Goal: Task Accomplishment & Management: Use online tool/utility

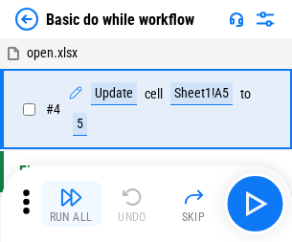
click at [71, 204] on img "button" at bounding box center [70, 197] width 23 height 23
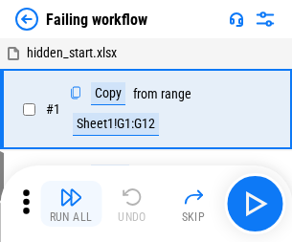
click at [71, 204] on img "button" at bounding box center [70, 197] width 23 height 23
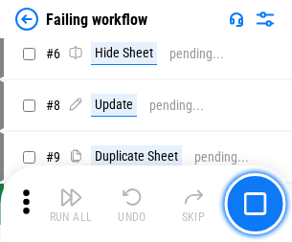
scroll to position [405, 0]
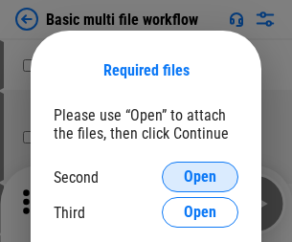
click at [200, 177] on span "Open" at bounding box center [200, 176] width 33 height 15
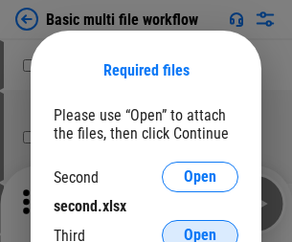
click at [200, 228] on span "Open" at bounding box center [200, 235] width 33 height 15
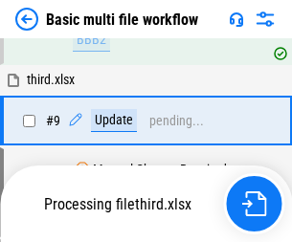
scroll to position [666, 0]
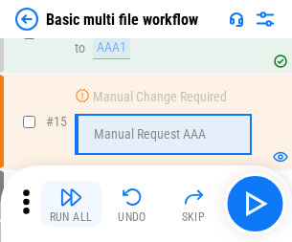
click at [71, 204] on img "button" at bounding box center [70, 197] width 23 height 23
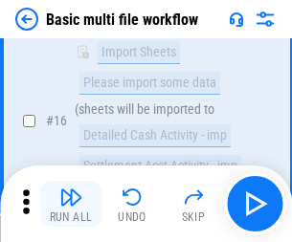
click at [71, 204] on img "button" at bounding box center [70, 197] width 23 height 23
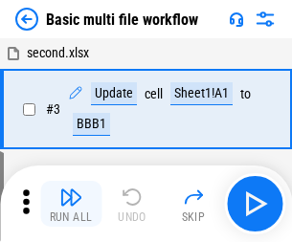
click at [71, 204] on img "button" at bounding box center [70, 197] width 23 height 23
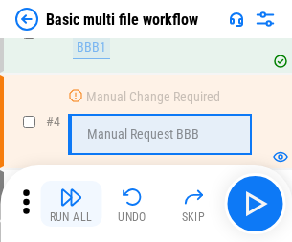
click at [71, 204] on img "button" at bounding box center [70, 197] width 23 height 23
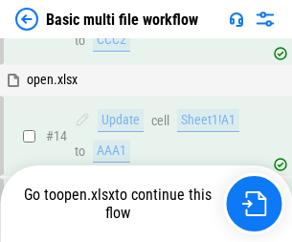
scroll to position [1138, 0]
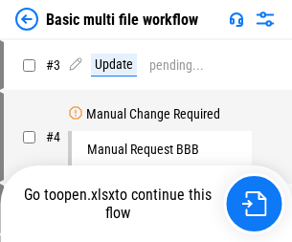
scroll to position [77, 0]
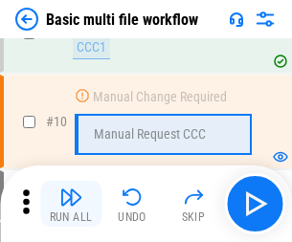
click at [71, 204] on img "button" at bounding box center [70, 197] width 23 height 23
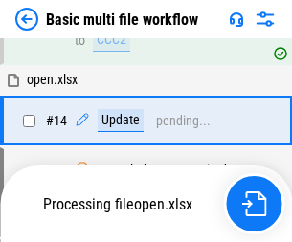
scroll to position [1000, 0]
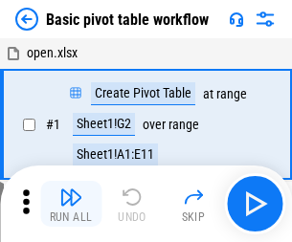
click at [71, 204] on img "button" at bounding box center [70, 197] width 23 height 23
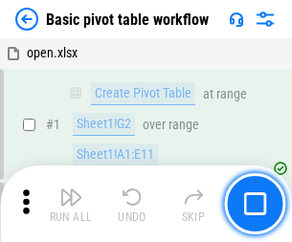
scroll to position [458, 0]
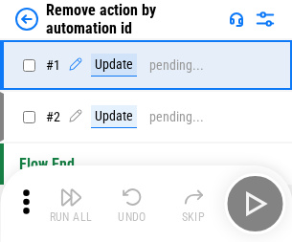
click at [71, 204] on img "button" at bounding box center [70, 197] width 23 height 23
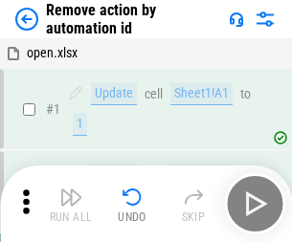
scroll to position [71, 0]
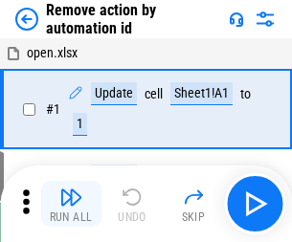
click at [71, 204] on img "button" at bounding box center [70, 197] width 23 height 23
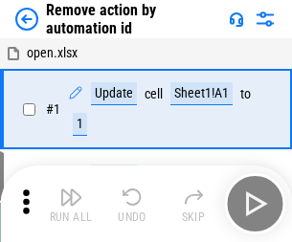
click at [71, 204] on img "button" at bounding box center [70, 197] width 23 height 23
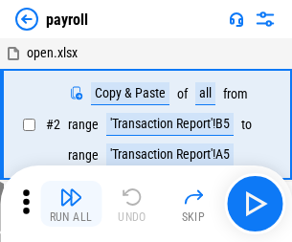
click at [71, 204] on img "button" at bounding box center [70, 197] width 23 height 23
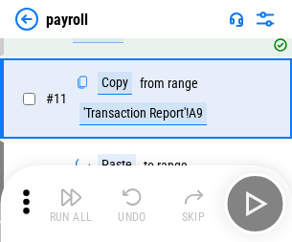
scroll to position [139, 0]
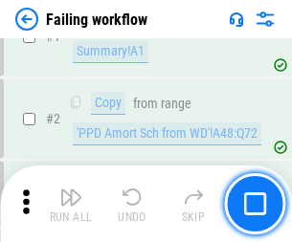
scroll to position [309, 0]
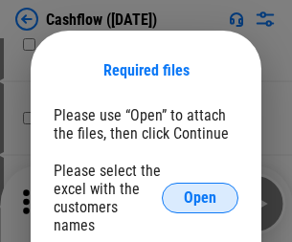
click at [200, 190] on span "Open" at bounding box center [200, 197] width 33 height 15
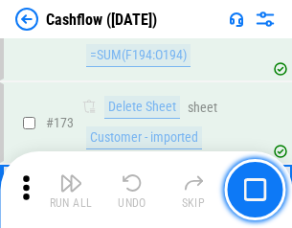
scroll to position [2024, 0]
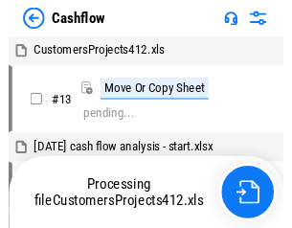
scroll to position [22, 0]
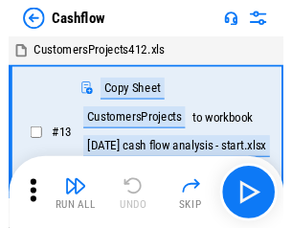
scroll to position [22, 0]
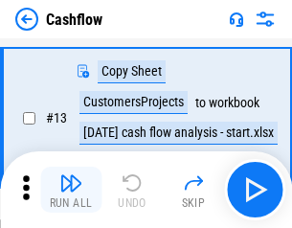
click at [71, 189] on img "button" at bounding box center [70, 182] width 23 height 23
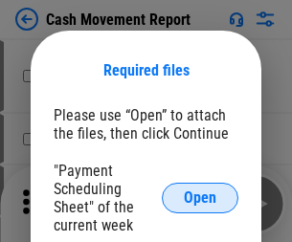
click at [200, 198] on span "Open" at bounding box center [200, 197] width 33 height 15
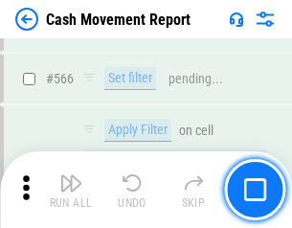
scroll to position [8765, 0]
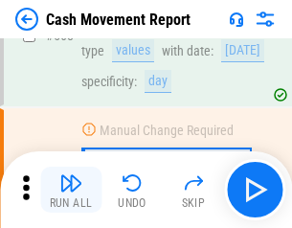
click at [71, 189] on img "button" at bounding box center [70, 182] width 23 height 23
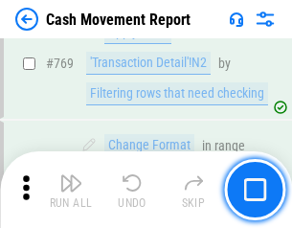
scroll to position [10627, 0]
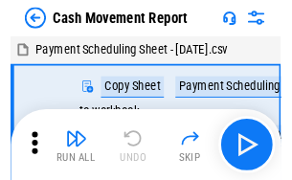
scroll to position [34, 0]
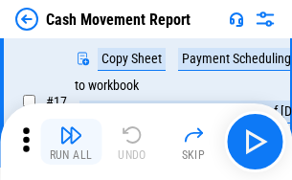
click at [71, 142] on img "button" at bounding box center [70, 134] width 23 height 23
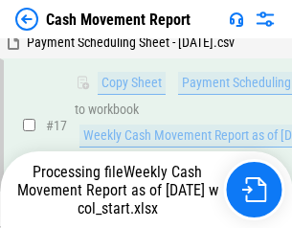
scroll to position [398, 0]
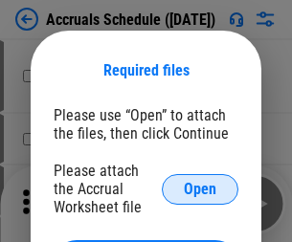
click at [200, 188] on span "Open" at bounding box center [200, 189] width 33 height 15
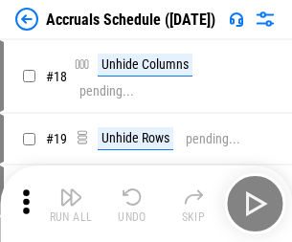
click at [71, 204] on img "button" at bounding box center [70, 197] width 23 height 23
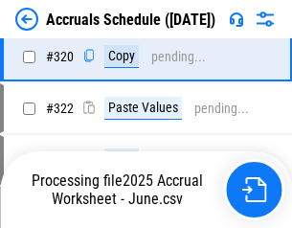
scroll to position [3557, 0]
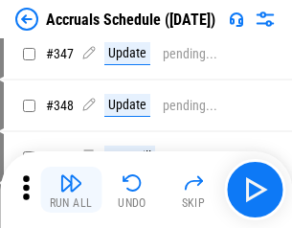
click at [71, 189] on img "button" at bounding box center [70, 182] width 23 height 23
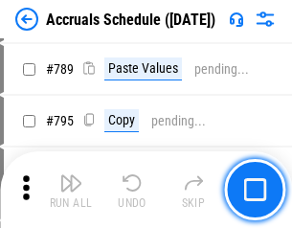
scroll to position [8033, 0]
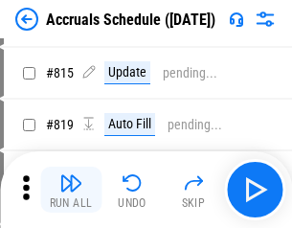
click at [71, 189] on img "button" at bounding box center [70, 182] width 23 height 23
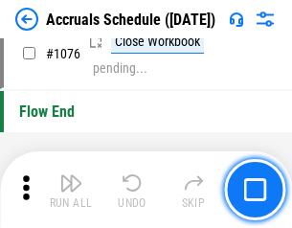
scroll to position [11454, 0]
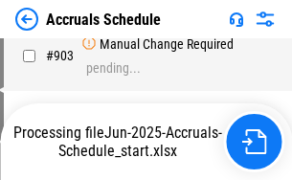
scroll to position [9825, 0]
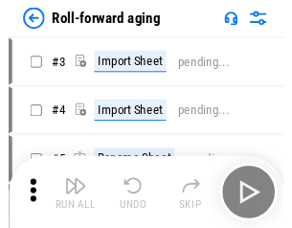
scroll to position [3, 0]
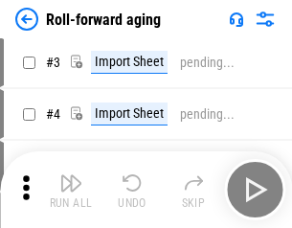
click at [71, 189] on img "button" at bounding box center [70, 182] width 23 height 23
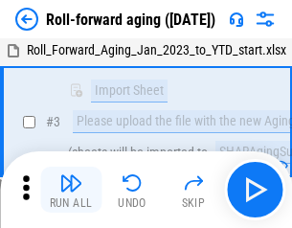
click at [71, 189] on img "button" at bounding box center [70, 182] width 23 height 23
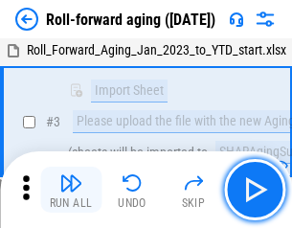
scroll to position [123, 0]
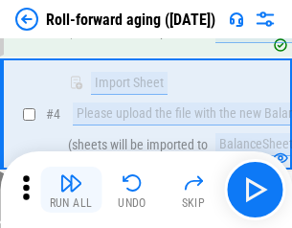
click at [71, 189] on img "button" at bounding box center [70, 182] width 23 height 23
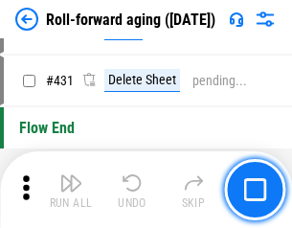
scroll to position [6632, 0]
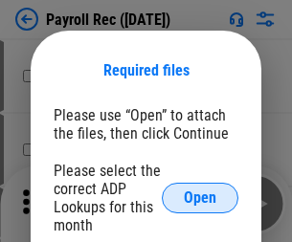
click at [200, 198] on span "Open" at bounding box center [200, 197] width 33 height 15
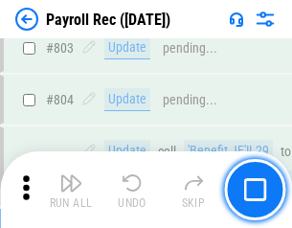
scroll to position [12150, 0]
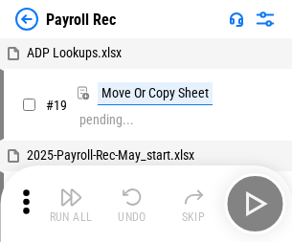
click at [71, 204] on img "button" at bounding box center [70, 197] width 23 height 23
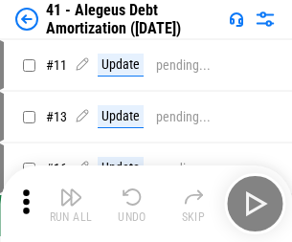
click at [71, 204] on img "button" at bounding box center [70, 197] width 23 height 23
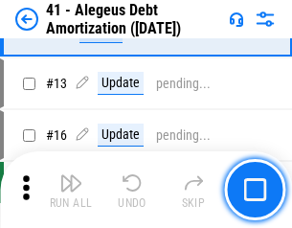
scroll to position [236, 0]
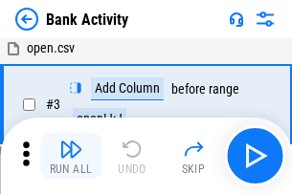
click at [71, 156] on img "button" at bounding box center [70, 149] width 23 height 23
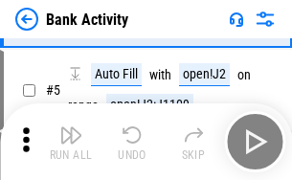
scroll to position [101, 0]
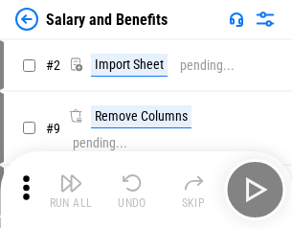
click at [71, 189] on img "button" at bounding box center [70, 182] width 23 height 23
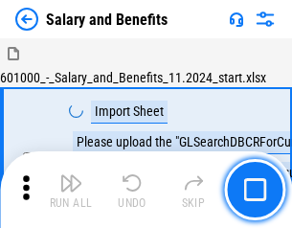
scroll to position [26, 0]
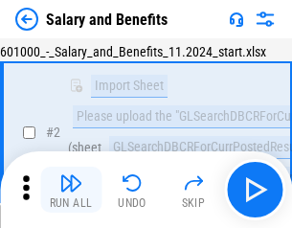
click at [71, 189] on img "button" at bounding box center [70, 182] width 23 height 23
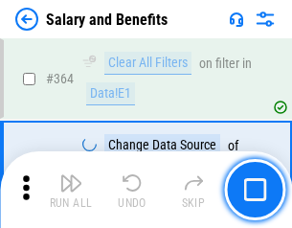
scroll to position [9006, 0]
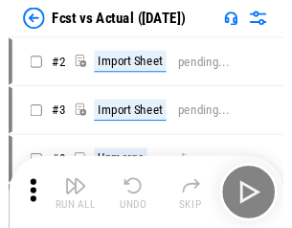
scroll to position [25, 0]
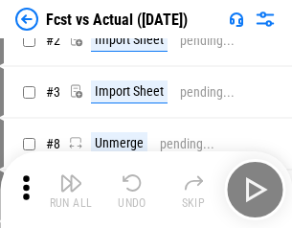
click at [71, 189] on img "button" at bounding box center [70, 182] width 23 height 23
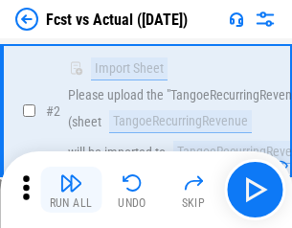
click at [71, 189] on img "button" at bounding box center [70, 182] width 23 height 23
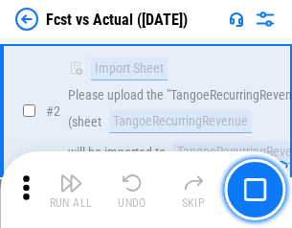
scroll to position [179, 0]
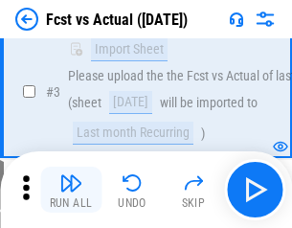
click at [71, 189] on img "button" at bounding box center [70, 182] width 23 height 23
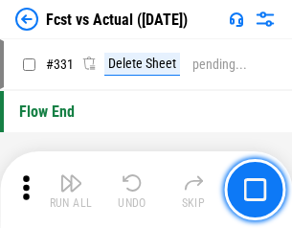
scroll to position [9154, 0]
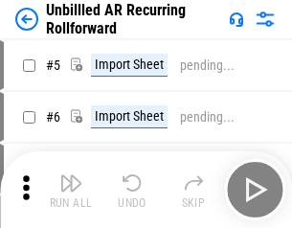
click at [71, 189] on img "button" at bounding box center [70, 182] width 23 height 23
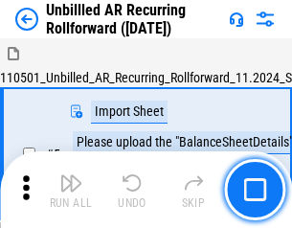
scroll to position [41, 0]
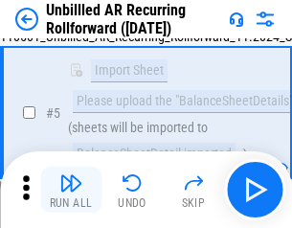
click at [71, 189] on img "button" at bounding box center [70, 182] width 23 height 23
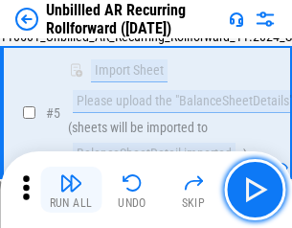
scroll to position [180, 0]
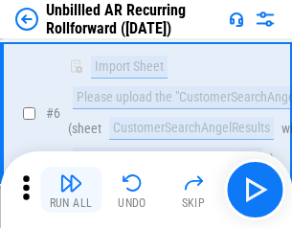
click at [71, 189] on img "button" at bounding box center [70, 182] width 23 height 23
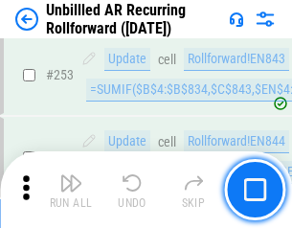
scroll to position [6496, 0]
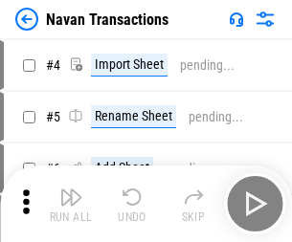
click at [71, 189] on img "button" at bounding box center [70, 197] width 23 height 23
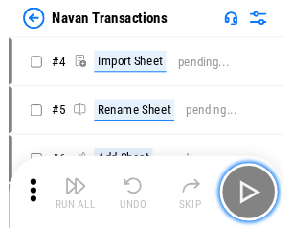
scroll to position [31, 0]
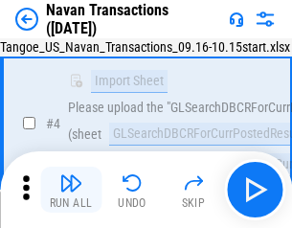
click at [71, 189] on img "button" at bounding box center [70, 182] width 23 height 23
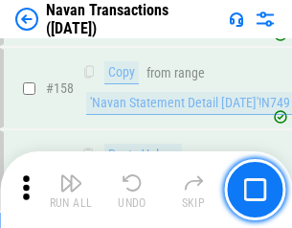
scroll to position [6200, 0]
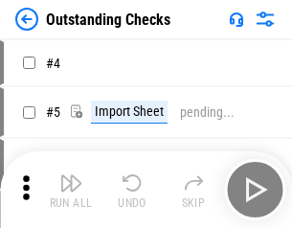
click at [71, 189] on img "button" at bounding box center [70, 182] width 23 height 23
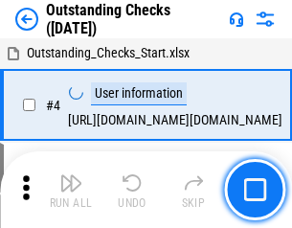
scroll to position [80, 0]
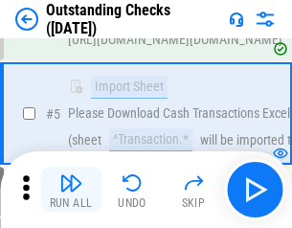
click at [71, 189] on img "button" at bounding box center [70, 182] width 23 height 23
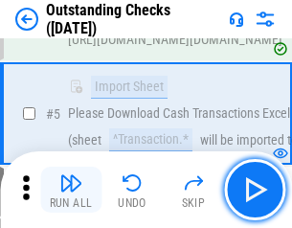
scroll to position [200, 0]
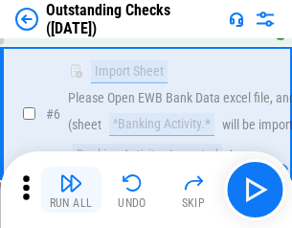
click at [71, 189] on img "button" at bounding box center [70, 182] width 23 height 23
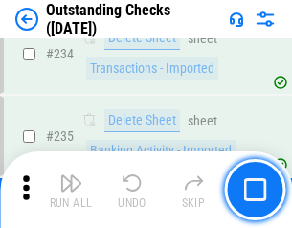
scroll to position [5807, 0]
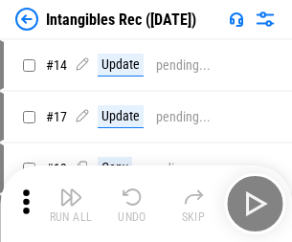
click at [71, 204] on img "button" at bounding box center [70, 197] width 23 height 23
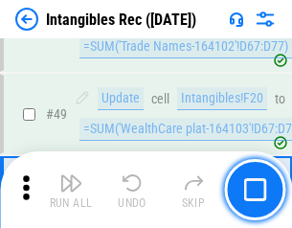
scroll to position [745, 0]
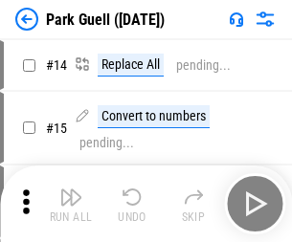
click at [71, 189] on img "button" at bounding box center [70, 197] width 23 height 23
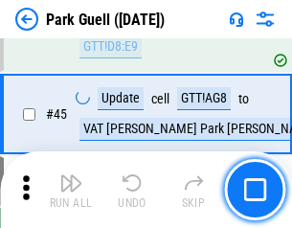
scroll to position [2392, 0]
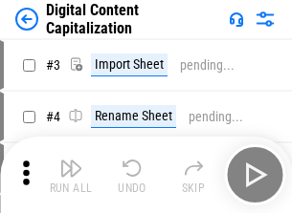
click at [71, 161] on img "button" at bounding box center [70, 168] width 23 height 23
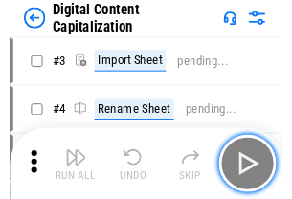
scroll to position [55, 0]
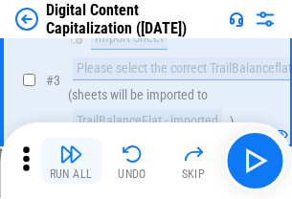
click at [71, 161] on img "button" at bounding box center [70, 153] width 23 height 23
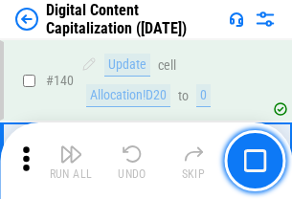
scroll to position [2028, 0]
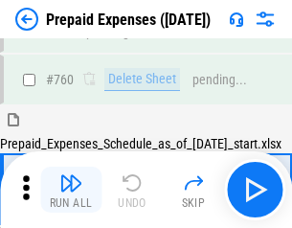
click at [71, 189] on img "button" at bounding box center [70, 182] width 23 height 23
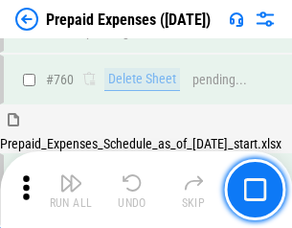
scroll to position [5301, 0]
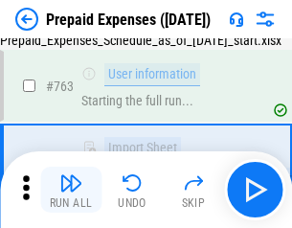
click at [71, 189] on img "button" at bounding box center [70, 182] width 23 height 23
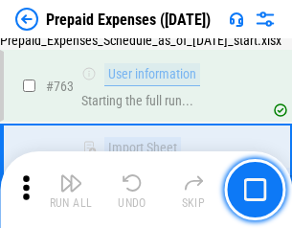
scroll to position [5413, 0]
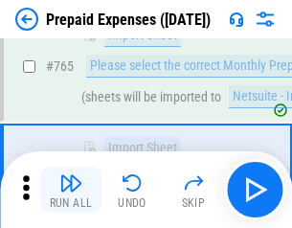
click at [71, 189] on img "button" at bounding box center [70, 182] width 23 height 23
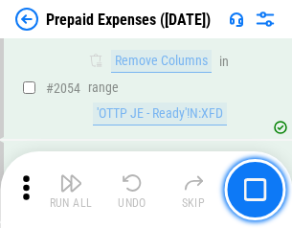
scroll to position [19990, 0]
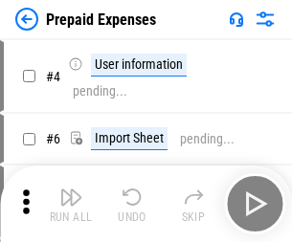
click at [71, 204] on img "button" at bounding box center [70, 197] width 23 height 23
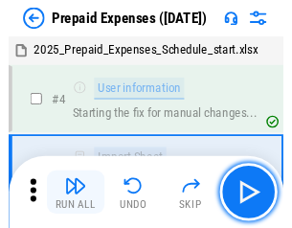
scroll to position [84, 0]
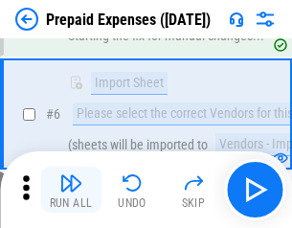
click at [71, 189] on img "button" at bounding box center [70, 182] width 23 height 23
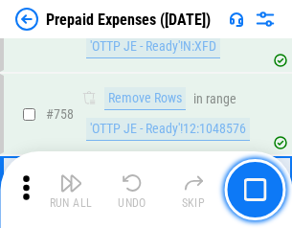
scroll to position [6814, 0]
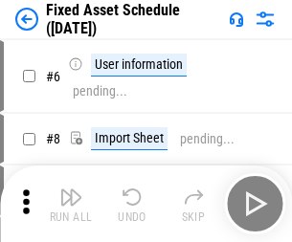
click at [71, 204] on img "button" at bounding box center [70, 197] width 23 height 23
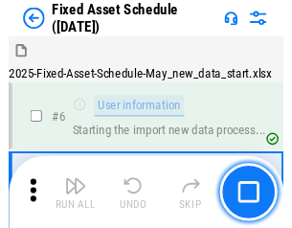
scroll to position [103, 0]
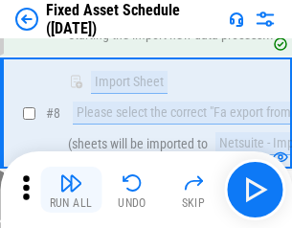
click at [71, 189] on img "button" at bounding box center [70, 182] width 23 height 23
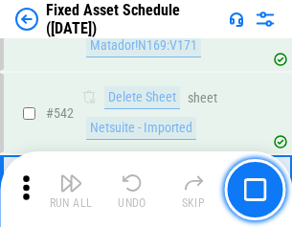
scroll to position [6818, 0]
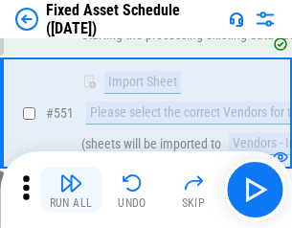
click at [71, 189] on img "button" at bounding box center [70, 182] width 23 height 23
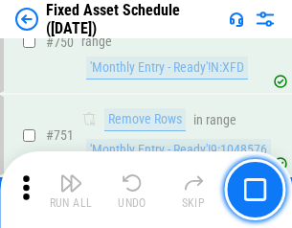
scroll to position [9323, 0]
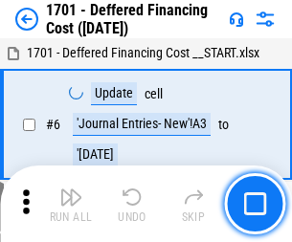
scroll to position [230, 0]
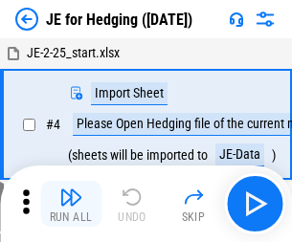
click at [71, 189] on img "button" at bounding box center [70, 197] width 23 height 23
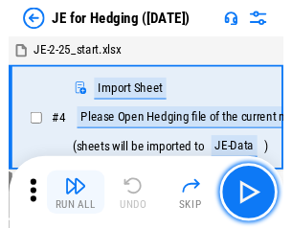
scroll to position [3, 0]
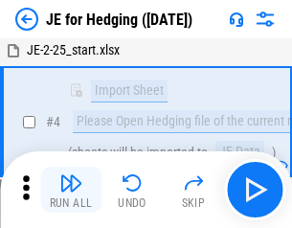
click at [71, 189] on img "button" at bounding box center [70, 182] width 23 height 23
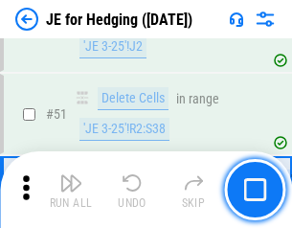
scroll to position [1238, 0]
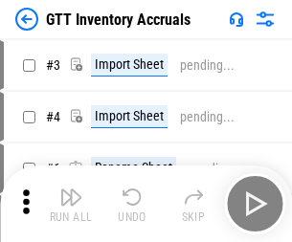
click at [71, 189] on img "button" at bounding box center [70, 197] width 23 height 23
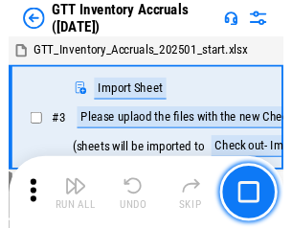
scroll to position [3, 0]
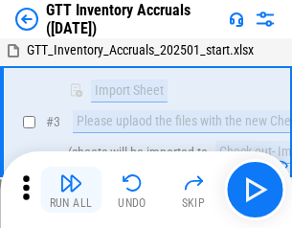
click at [71, 189] on img "button" at bounding box center [70, 182] width 23 height 23
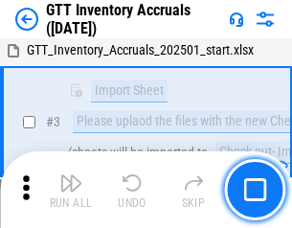
scroll to position [123, 0]
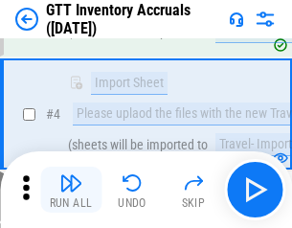
click at [71, 189] on img "button" at bounding box center [70, 182] width 23 height 23
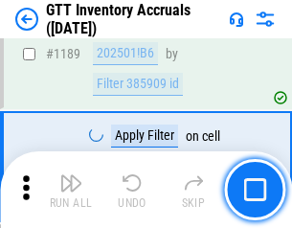
scroll to position [15617, 0]
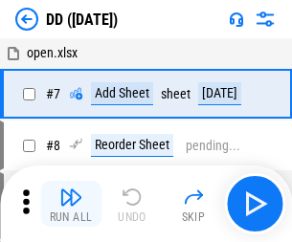
click at [71, 204] on img "button" at bounding box center [70, 197] width 23 height 23
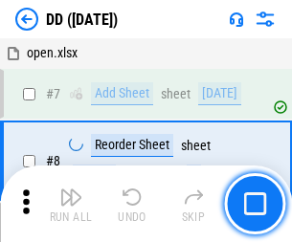
scroll to position [185, 0]
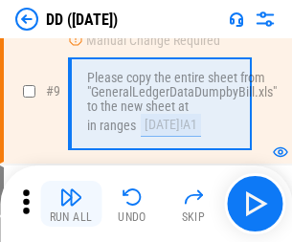
click at [71, 204] on img "button" at bounding box center [70, 197] width 23 height 23
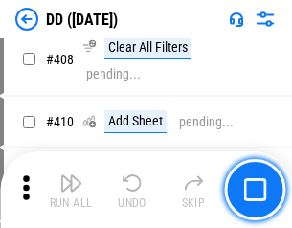
scroll to position [8557, 0]
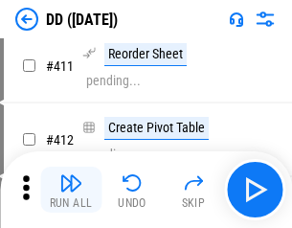
click at [71, 189] on img "button" at bounding box center [70, 182] width 23 height 23
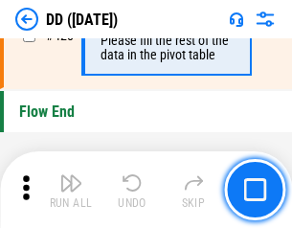
scroll to position [9153, 0]
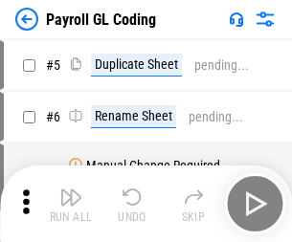
click at [71, 204] on img "button" at bounding box center [70, 197] width 23 height 23
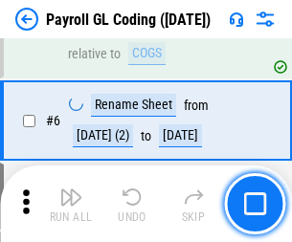
scroll to position [230, 0]
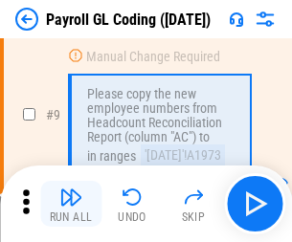
click at [71, 204] on img "button" at bounding box center [70, 197] width 23 height 23
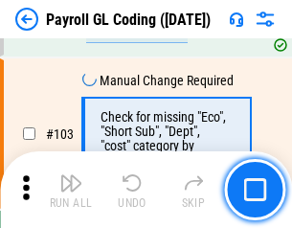
scroll to position [4487, 0]
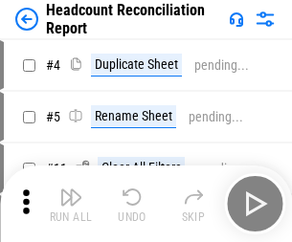
click at [71, 204] on img "button" at bounding box center [70, 197] width 23 height 23
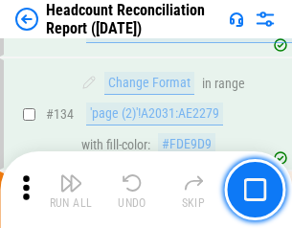
scroll to position [2299, 0]
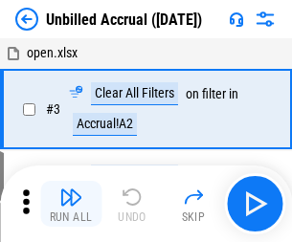
click at [71, 204] on img "button" at bounding box center [70, 197] width 23 height 23
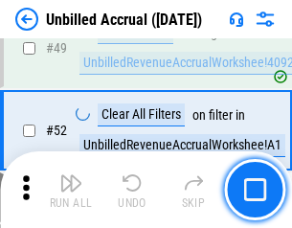
scroll to position [1735, 0]
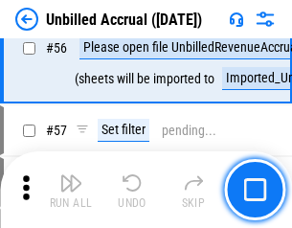
click at [71, 189] on img "button" at bounding box center [70, 182] width 23 height 23
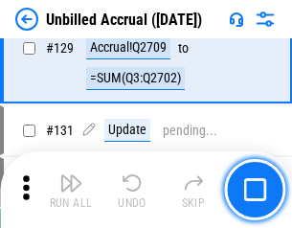
scroll to position [5696, 0]
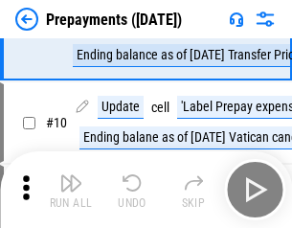
scroll to position [120, 0]
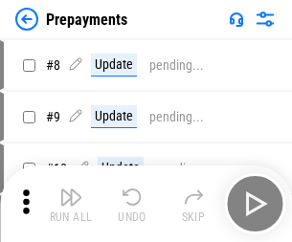
click at [71, 204] on img "button" at bounding box center [70, 197] width 23 height 23
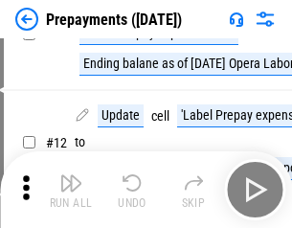
scroll to position [120, 0]
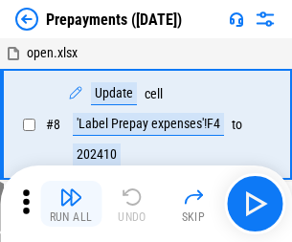
click at [71, 204] on img "button" at bounding box center [70, 197] width 23 height 23
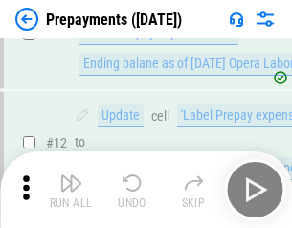
scroll to position [120, 0]
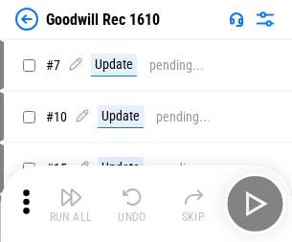
click at [71, 204] on img "button" at bounding box center [70, 197] width 23 height 23
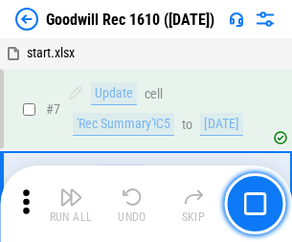
scroll to position [327, 0]
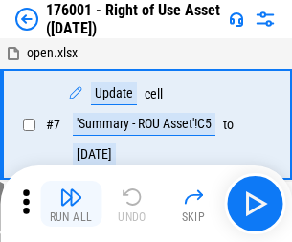
click at [71, 204] on img "button" at bounding box center [70, 197] width 23 height 23
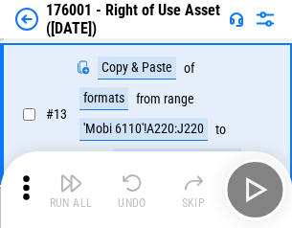
scroll to position [123, 0]
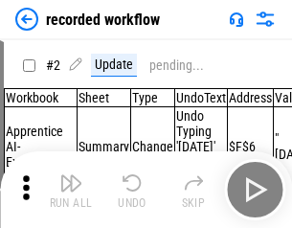
click at [71, 189] on img "button" at bounding box center [70, 182] width 23 height 23
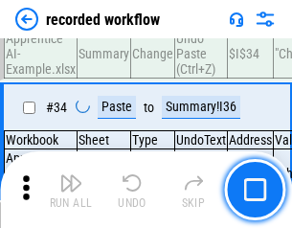
scroll to position [5978, 0]
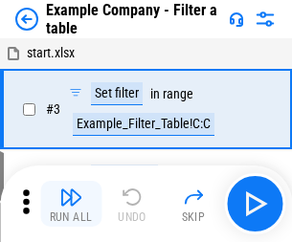
click at [71, 204] on img "button" at bounding box center [70, 197] width 23 height 23
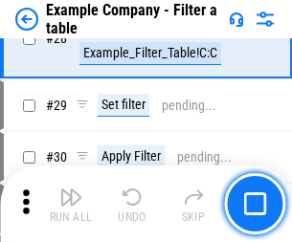
scroll to position [1750, 0]
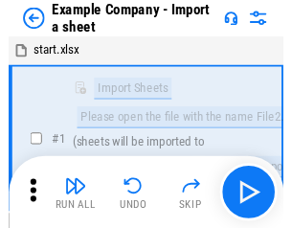
scroll to position [30, 0]
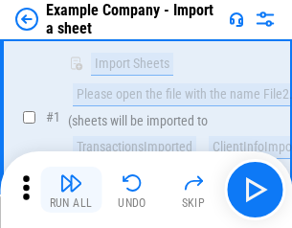
click at [71, 189] on img "button" at bounding box center [70, 182] width 23 height 23
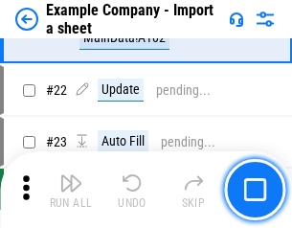
scroll to position [423, 0]
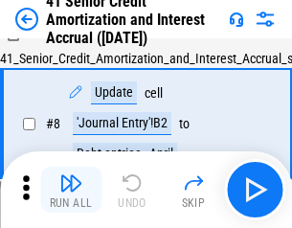
click at [71, 189] on img "button" at bounding box center [70, 182] width 23 height 23
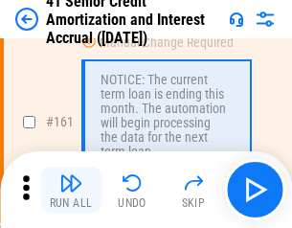
click at [71, 189] on img "button" at bounding box center [70, 182] width 23 height 23
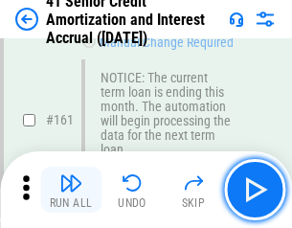
scroll to position [2045, 0]
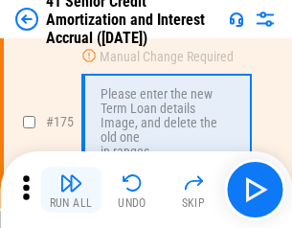
click at [71, 189] on img "button" at bounding box center [70, 182] width 23 height 23
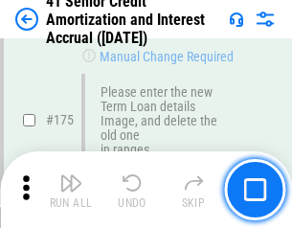
scroll to position [2240, 0]
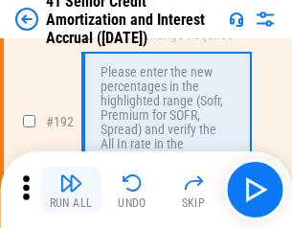
click at [71, 189] on img "button" at bounding box center [70, 182] width 23 height 23
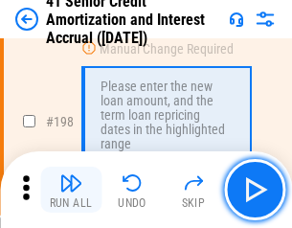
click at [71, 189] on img "button" at bounding box center [70, 182] width 23 height 23
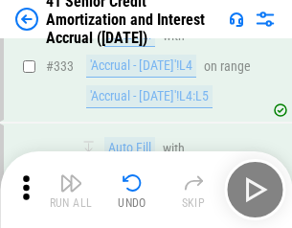
scroll to position [4885, 0]
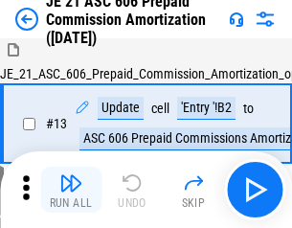
click at [71, 189] on img "button" at bounding box center [70, 182] width 23 height 23
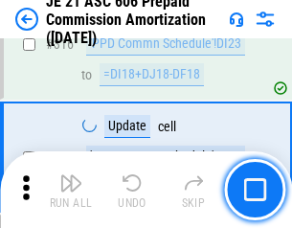
scroll to position [3571, 0]
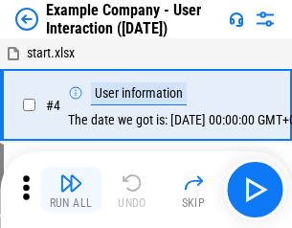
click at [71, 189] on img "button" at bounding box center [70, 182] width 23 height 23
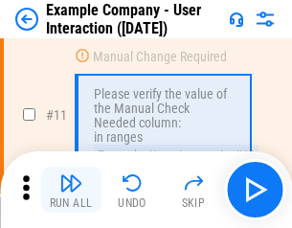
click at [71, 189] on img "button" at bounding box center [70, 182] width 23 height 23
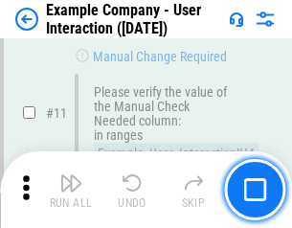
scroll to position [414, 0]
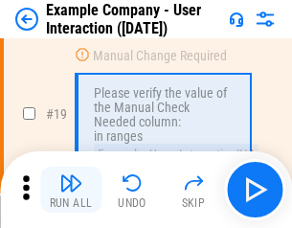
click at [71, 189] on img "button" at bounding box center [70, 182] width 23 height 23
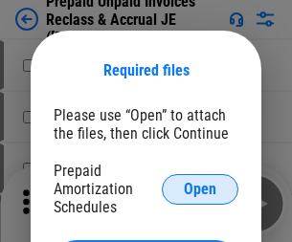
click at [200, 188] on span "Open" at bounding box center [200, 189] width 33 height 15
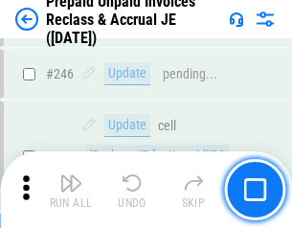
scroll to position [2582, 0]
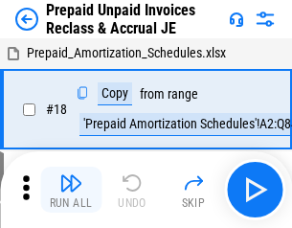
click at [71, 189] on img "button" at bounding box center [70, 182] width 23 height 23
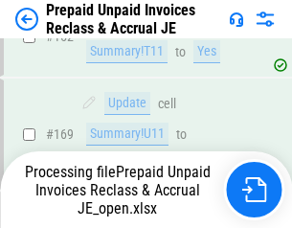
scroll to position [2582, 0]
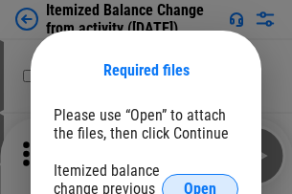
click at [200, 182] on span "Open" at bounding box center [200, 189] width 33 height 15
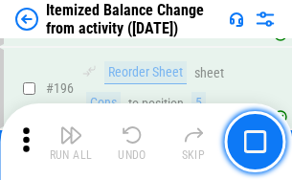
scroll to position [3681, 0]
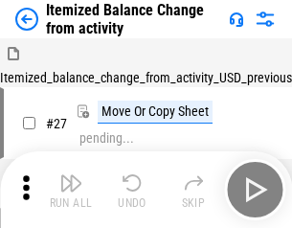
scroll to position [30, 0]
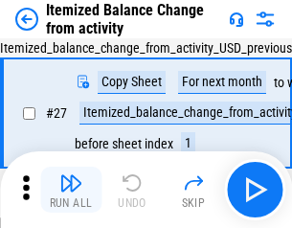
click at [71, 189] on img "button" at bounding box center [70, 182] width 23 height 23
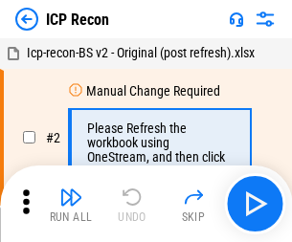
scroll to position [9, 0]
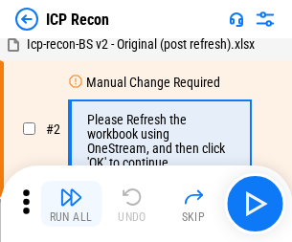
click at [71, 204] on img "button" at bounding box center [70, 197] width 23 height 23
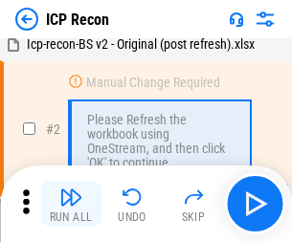
click at [71, 204] on img "button" at bounding box center [70, 197] width 23 height 23
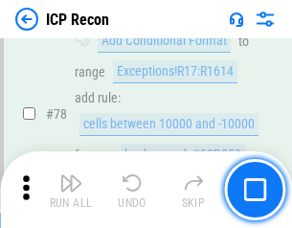
scroll to position [1874, 0]
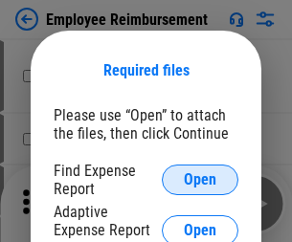
click at [200, 180] on span "Open" at bounding box center [200, 179] width 33 height 15
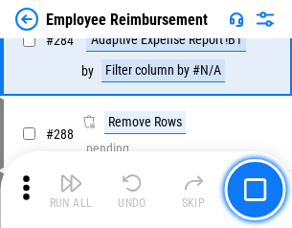
scroll to position [5198, 0]
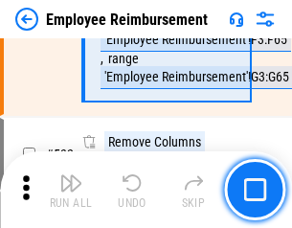
click at [71, 189] on img "button" at bounding box center [70, 182] width 23 height 23
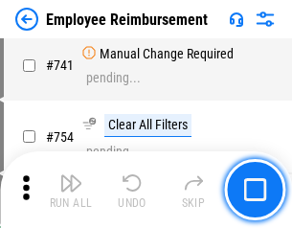
scroll to position [13417, 0]
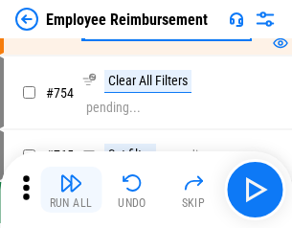
click at [71, 189] on img "button" at bounding box center [70, 182] width 23 height 23
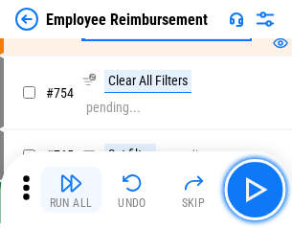
click at [71, 189] on img "button" at bounding box center [70, 182] width 23 height 23
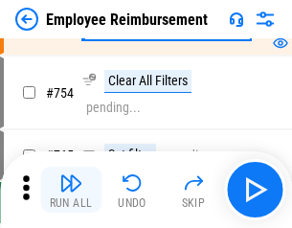
click at [71, 189] on img "button" at bounding box center [70, 182] width 23 height 23
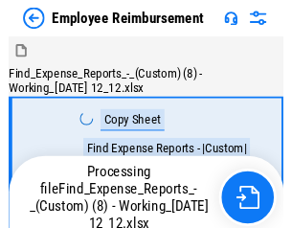
scroll to position [65, 0]
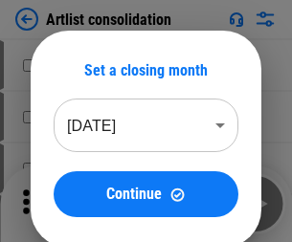
click at [71, 204] on img "button" at bounding box center [70, 197] width 23 height 23
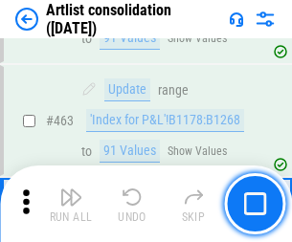
scroll to position [8374, 0]
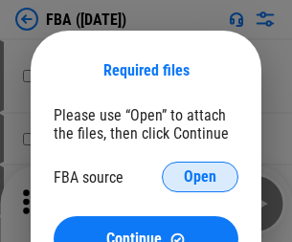
click at [200, 177] on span "Open" at bounding box center [200, 176] width 33 height 15
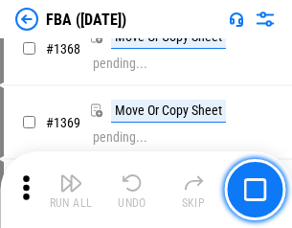
scroll to position [20538, 0]
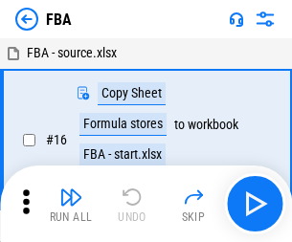
scroll to position [19, 0]
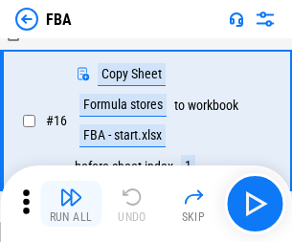
click at [71, 204] on img "button" at bounding box center [70, 197] width 23 height 23
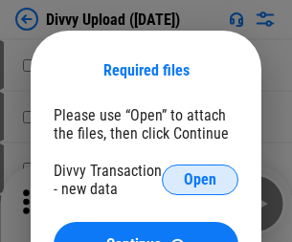
click at [200, 180] on span "Open" at bounding box center [200, 179] width 33 height 15
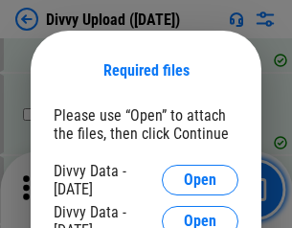
scroll to position [1980, 0]
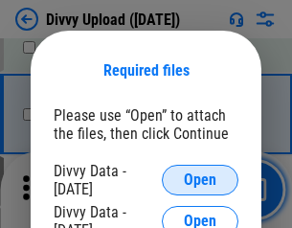
click at [200, 180] on span "Open" at bounding box center [200, 179] width 33 height 15
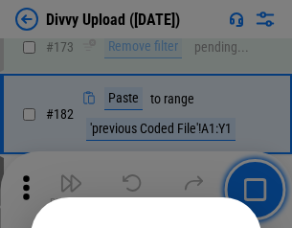
scroll to position [2147, 0]
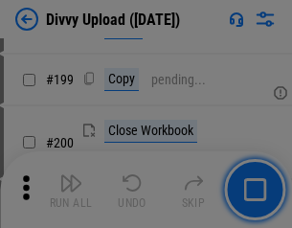
scroll to position [2781, 0]
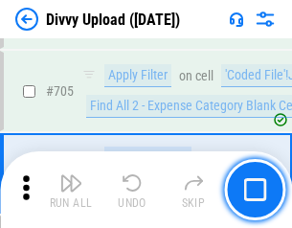
scroll to position [13082, 0]
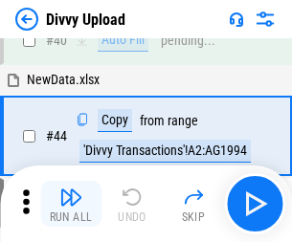
click at [71, 204] on img "button" at bounding box center [70, 197] width 23 height 23
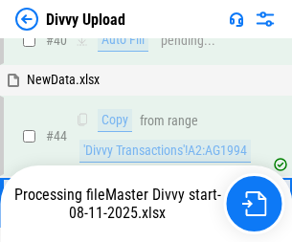
scroll to position [210, 0]
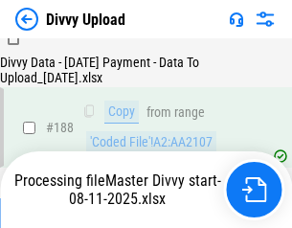
scroll to position [2251, 0]
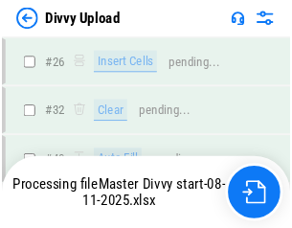
scroll to position [1980, 0]
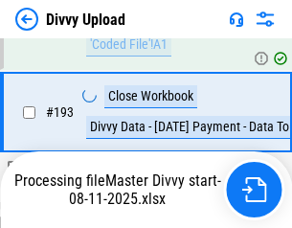
scroll to position [2577, 0]
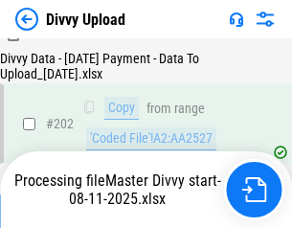
scroll to position [3094, 0]
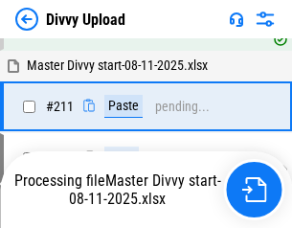
scroll to position [3614, 0]
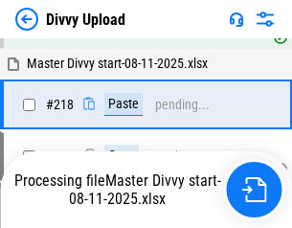
scroll to position [4118, 0]
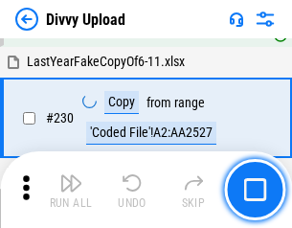
scroll to position [4746, 0]
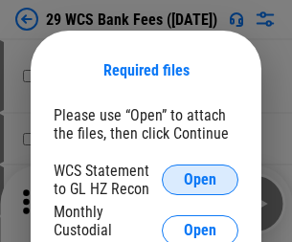
click at [200, 180] on span "Open" at bounding box center [200, 179] width 33 height 15
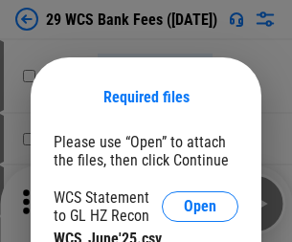
scroll to position [27, 0]
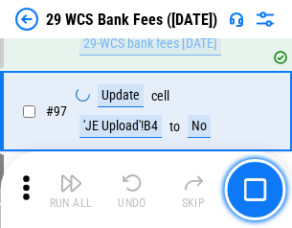
scroll to position [1864, 0]
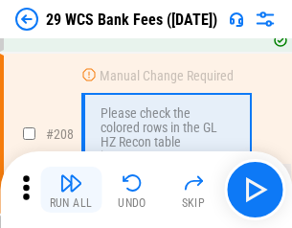
click at [71, 189] on img "button" at bounding box center [70, 182] width 23 height 23
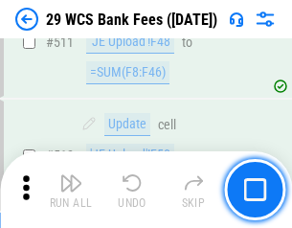
scroll to position [9622, 0]
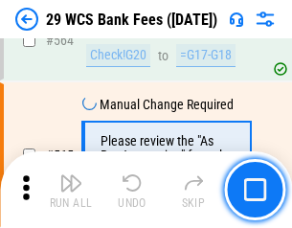
click at [71, 189] on img "button" at bounding box center [70, 182] width 23 height 23
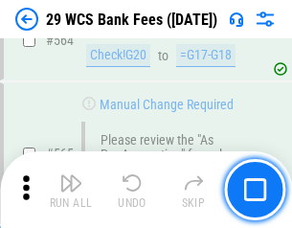
scroll to position [10343, 0]
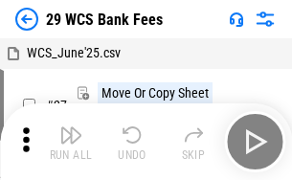
scroll to position [34, 0]
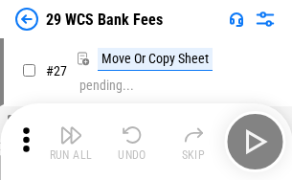
click at [71, 142] on img "button" at bounding box center [70, 134] width 23 height 23
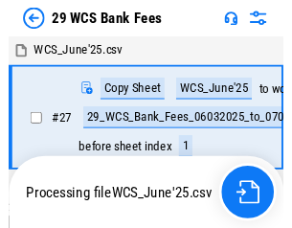
scroll to position [3, 0]
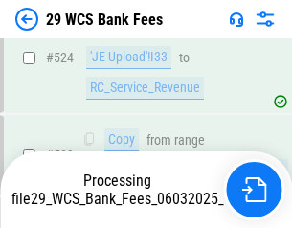
scroll to position [10321, 0]
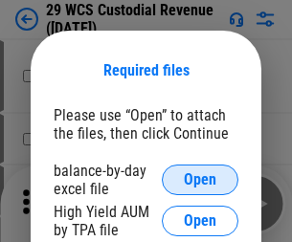
click at [200, 180] on span "Open" at bounding box center [200, 179] width 33 height 15
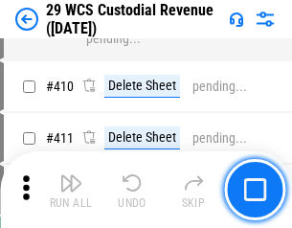
scroll to position [8858, 0]
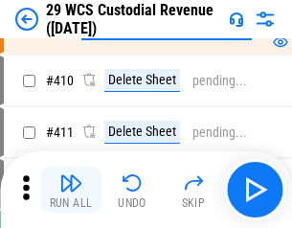
click at [71, 189] on img "button" at bounding box center [70, 182] width 23 height 23
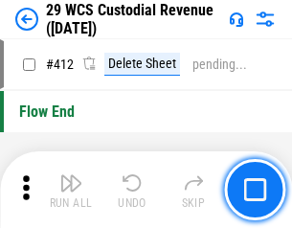
scroll to position [9133, 0]
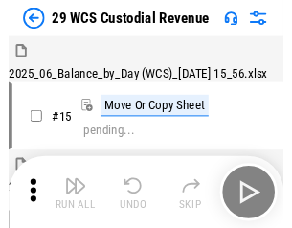
scroll to position [46, 0]
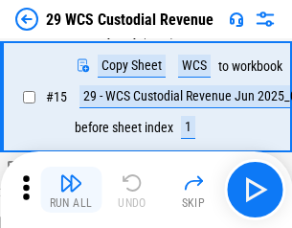
click at [71, 189] on img "button" at bounding box center [70, 182] width 23 height 23
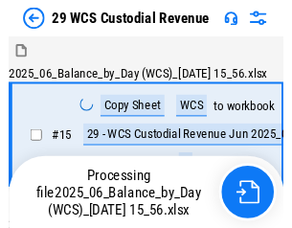
scroll to position [46, 0]
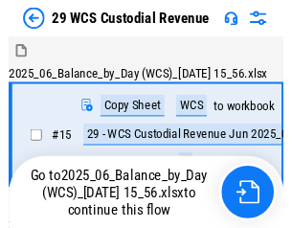
scroll to position [35, 0]
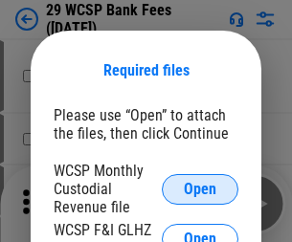
click at [200, 188] on span "Open" at bounding box center [200, 189] width 33 height 15
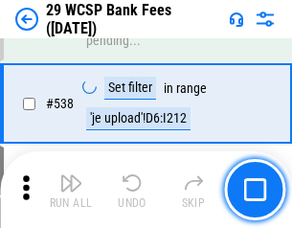
scroll to position [7348, 0]
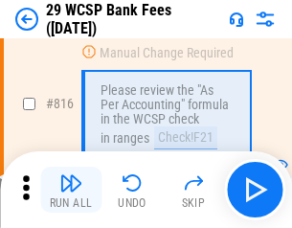
click at [71, 189] on img "button" at bounding box center [70, 182] width 23 height 23
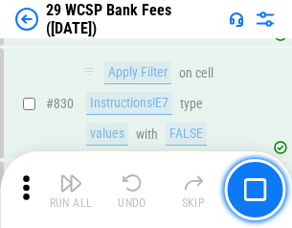
scroll to position [12134, 0]
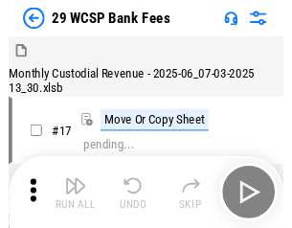
scroll to position [46, 0]
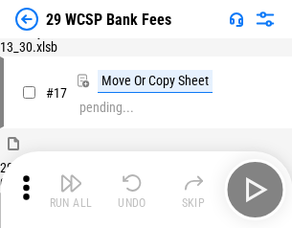
click at [71, 189] on img "button" at bounding box center [70, 182] width 23 height 23
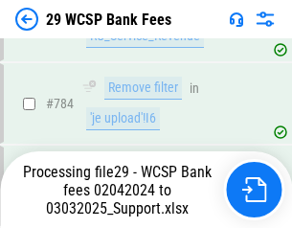
scroll to position [11415, 0]
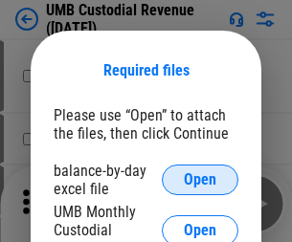
click at [200, 180] on span "Open" at bounding box center [200, 179] width 33 height 15
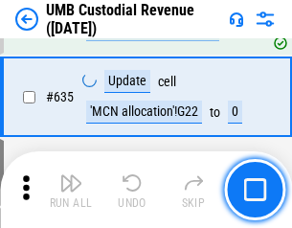
scroll to position [10008, 0]
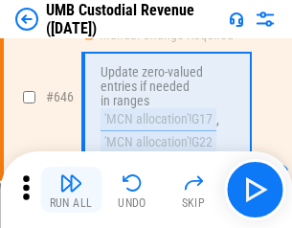
click at [71, 189] on img "button" at bounding box center [70, 182] width 23 height 23
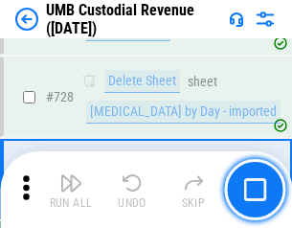
scroll to position [11797, 0]
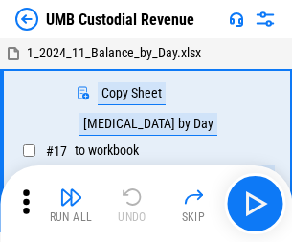
scroll to position [14, 0]
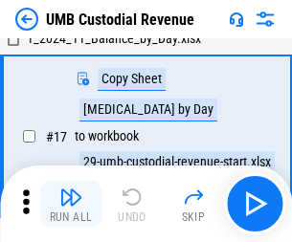
click at [71, 204] on img "button" at bounding box center [70, 197] width 23 height 23
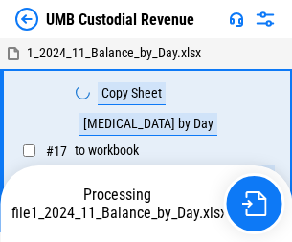
scroll to position [14, 0]
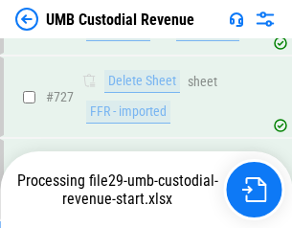
scroll to position [11753, 0]
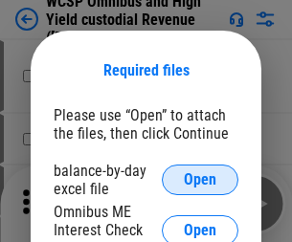
click at [200, 180] on span "Open" at bounding box center [200, 179] width 33 height 15
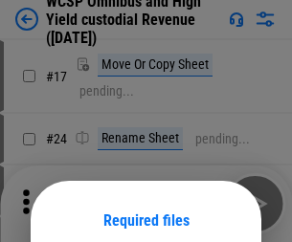
scroll to position [150, 0]
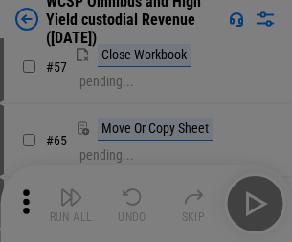
scroll to position [834, 0]
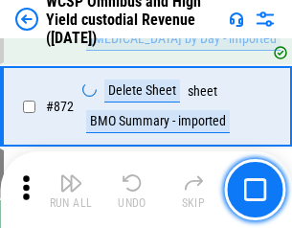
scroll to position [16186, 0]
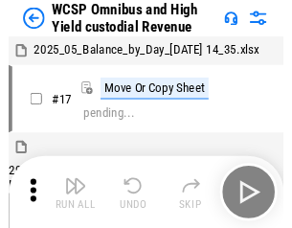
scroll to position [11, 0]
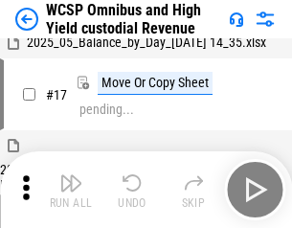
click at [71, 189] on img "button" at bounding box center [70, 182] width 23 height 23
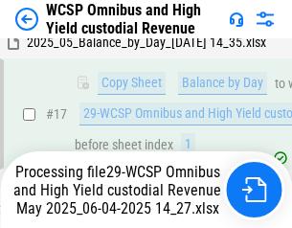
scroll to position [398, 0]
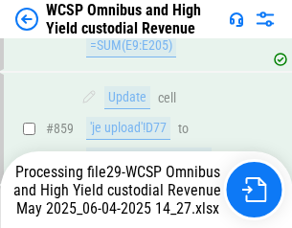
scroll to position [16142, 0]
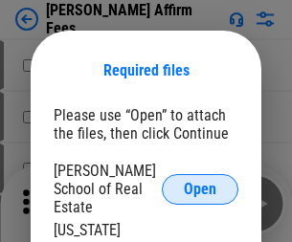
click at [200, 182] on span "Open" at bounding box center [200, 189] width 33 height 15
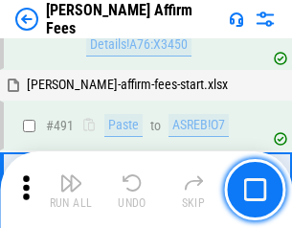
scroll to position [5200, 0]
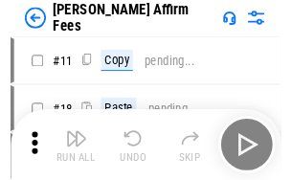
scroll to position [19, 0]
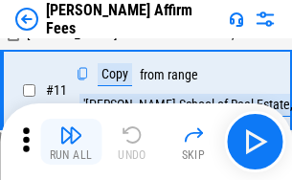
click at [71, 142] on img "button" at bounding box center [70, 134] width 23 height 23
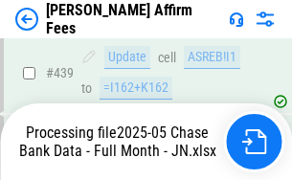
scroll to position [5016, 0]
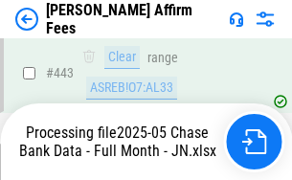
scroll to position [5016, 0]
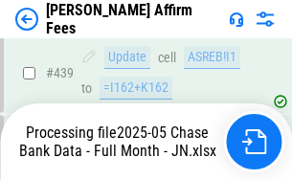
scroll to position [5016, 0]
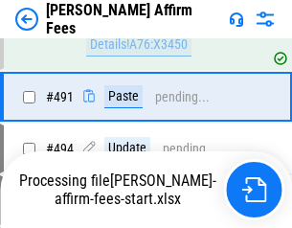
scroll to position [5200, 0]
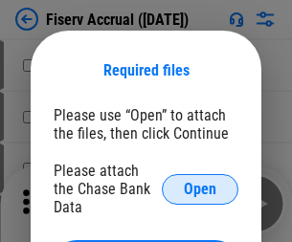
click at [200, 182] on span "Open" at bounding box center [200, 189] width 33 height 15
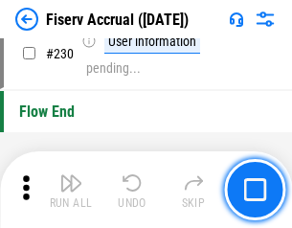
scroll to position [6060, 0]
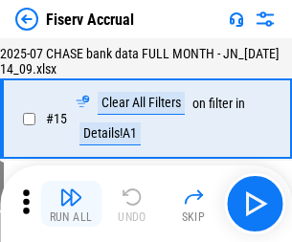
click at [71, 204] on img "button" at bounding box center [70, 197] width 23 height 23
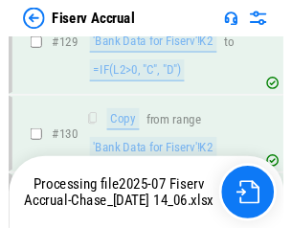
scroll to position [4104, 0]
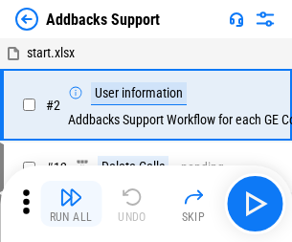
click at [71, 189] on img "button" at bounding box center [70, 197] width 23 height 23
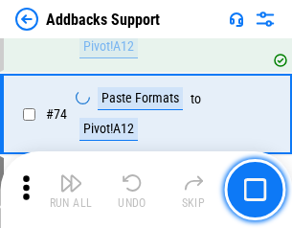
scroll to position [1392, 0]
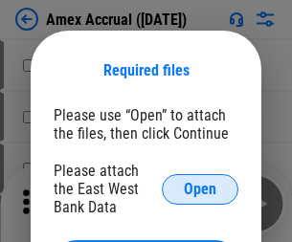
click at [200, 188] on span "Open" at bounding box center [200, 189] width 33 height 15
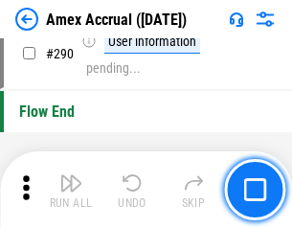
scroll to position [5956, 0]
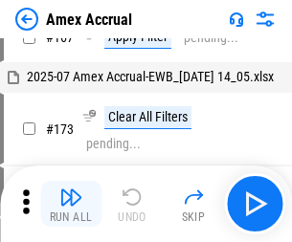
click at [71, 204] on img "button" at bounding box center [70, 197] width 23 height 23
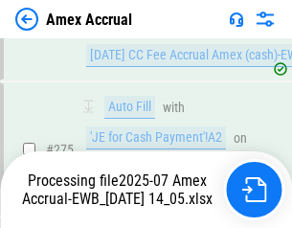
scroll to position [5819, 0]
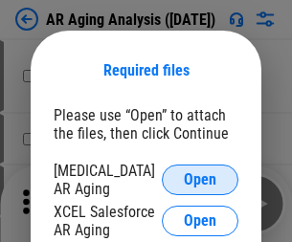
click at [200, 177] on span "Open" at bounding box center [200, 179] width 33 height 15
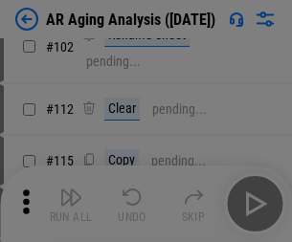
scroll to position [263, 0]
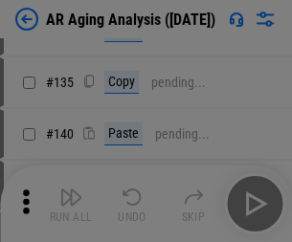
scroll to position [576, 0]
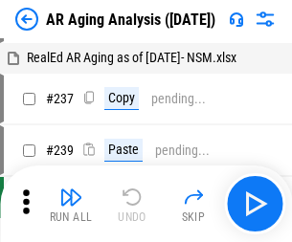
scroll to position [19, 0]
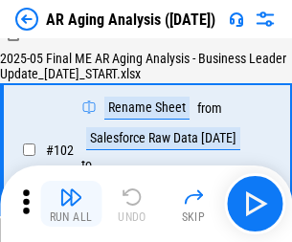
click at [71, 204] on img "button" at bounding box center [70, 197] width 23 height 23
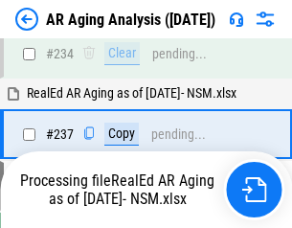
scroll to position [2964, 0]
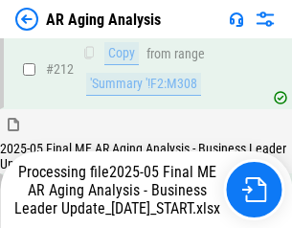
scroll to position [2942, 0]
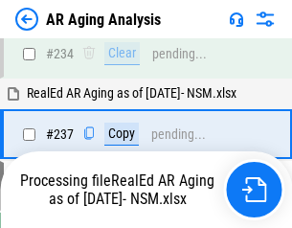
scroll to position [3022, 0]
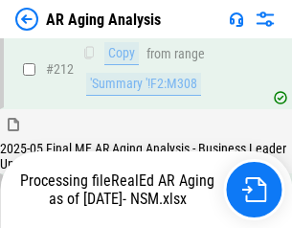
scroll to position [2860, 0]
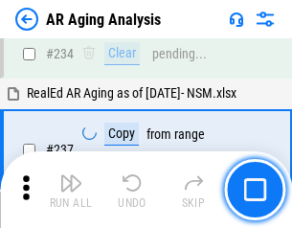
scroll to position [2942, 0]
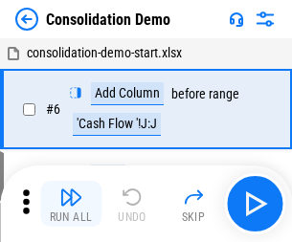
click at [71, 204] on img "button" at bounding box center [70, 197] width 23 height 23
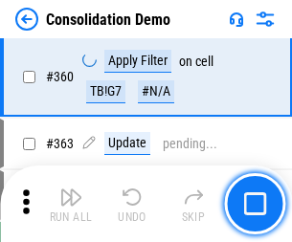
scroll to position [6410, 0]
